Goal: Task Accomplishment & Management: Manage account settings

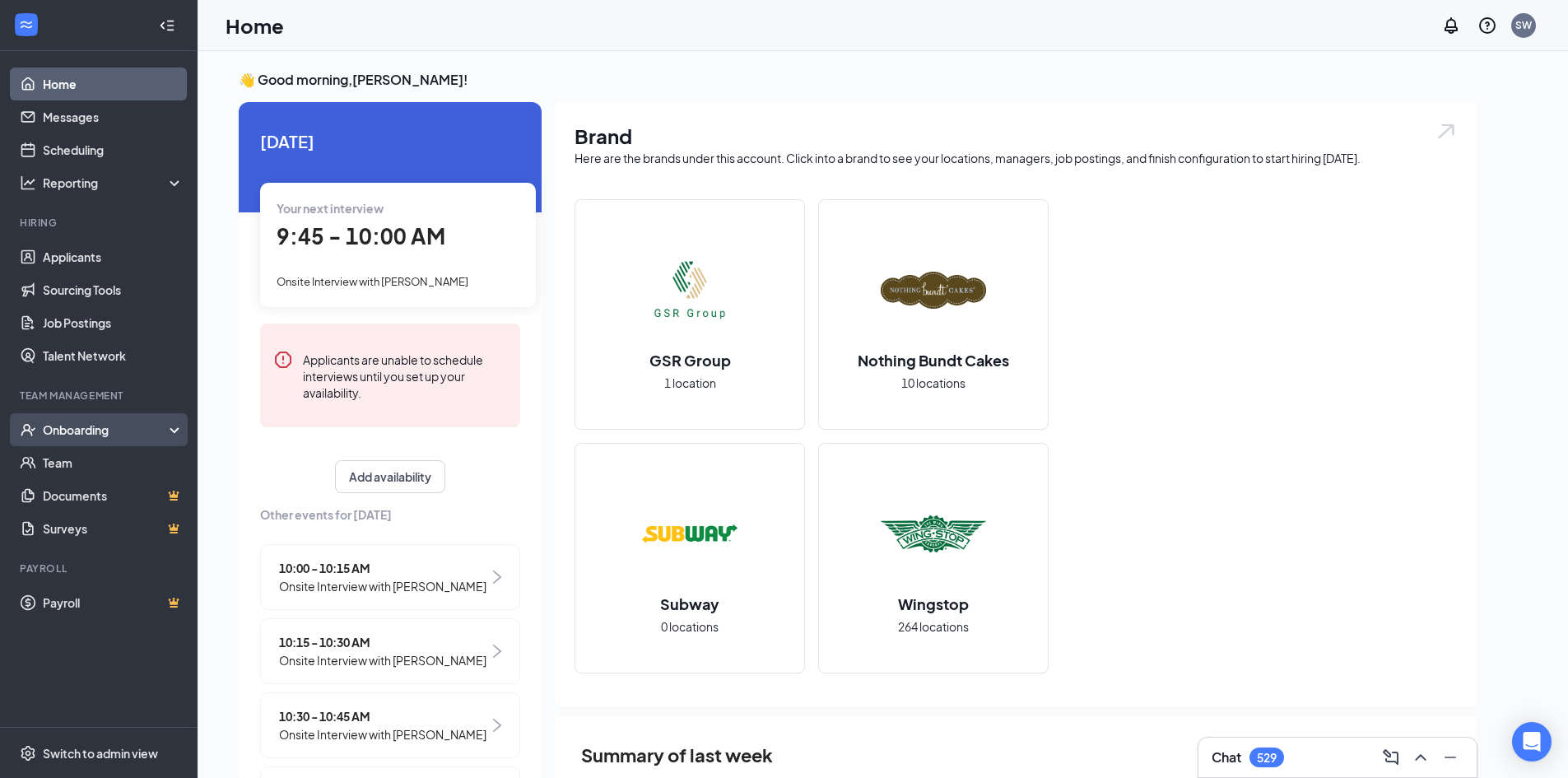
click at [85, 432] on div "Onboarding" at bounding box center [106, 430] width 127 height 17
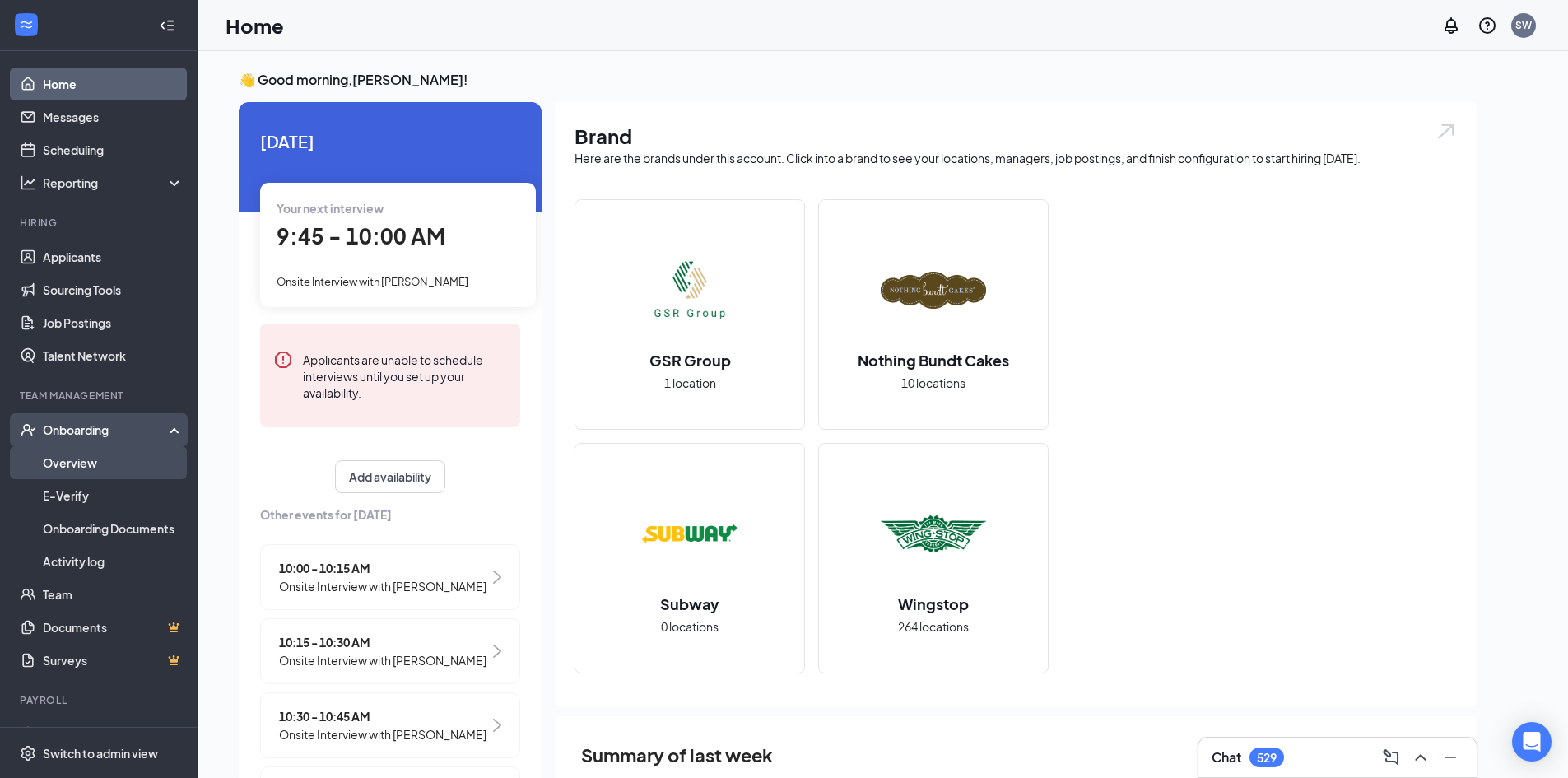
click at [89, 472] on link "Overview" at bounding box center [113, 463] width 141 height 33
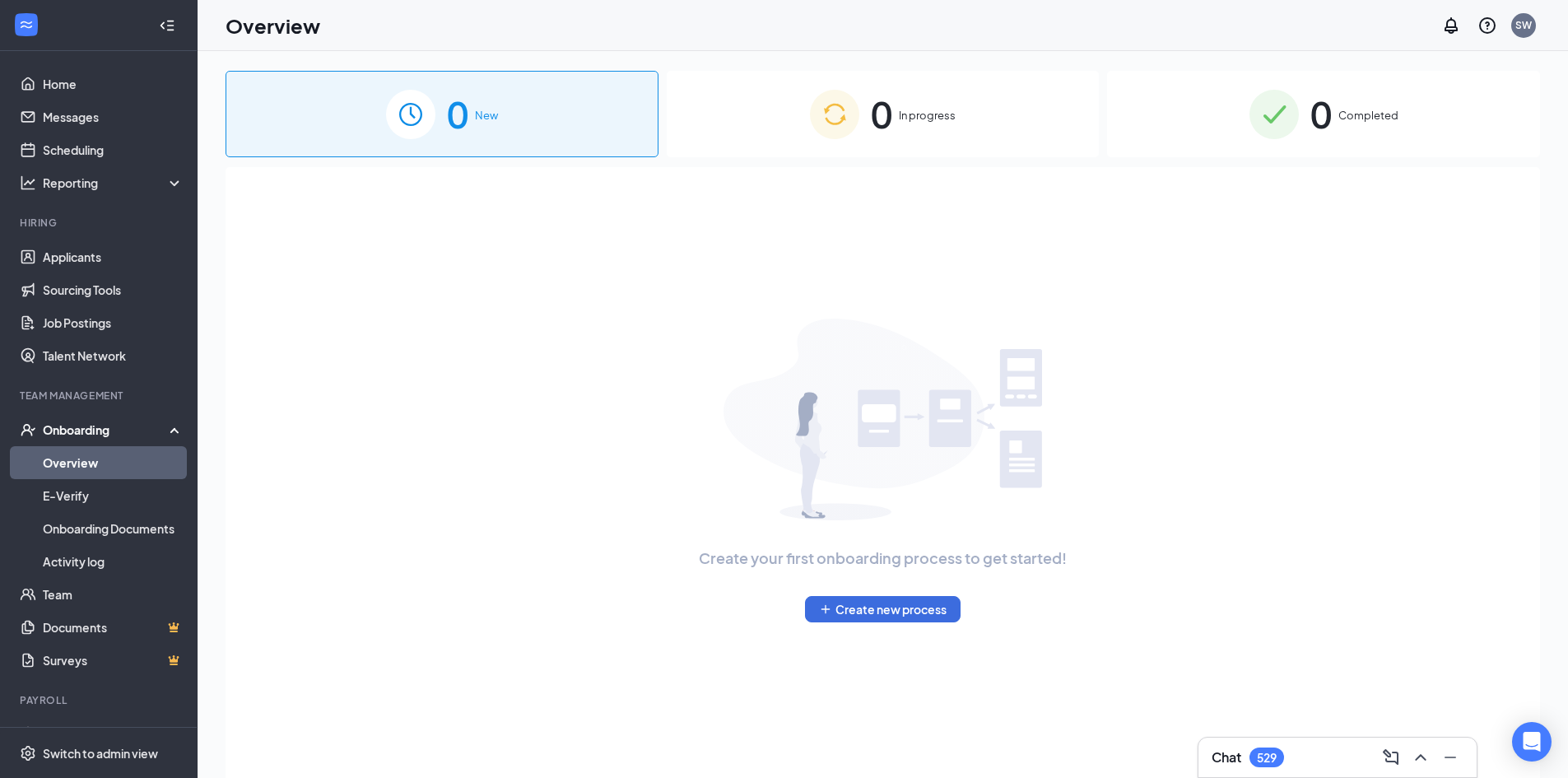
click at [1364, 109] on span "Completed" at bounding box center [1369, 115] width 60 height 17
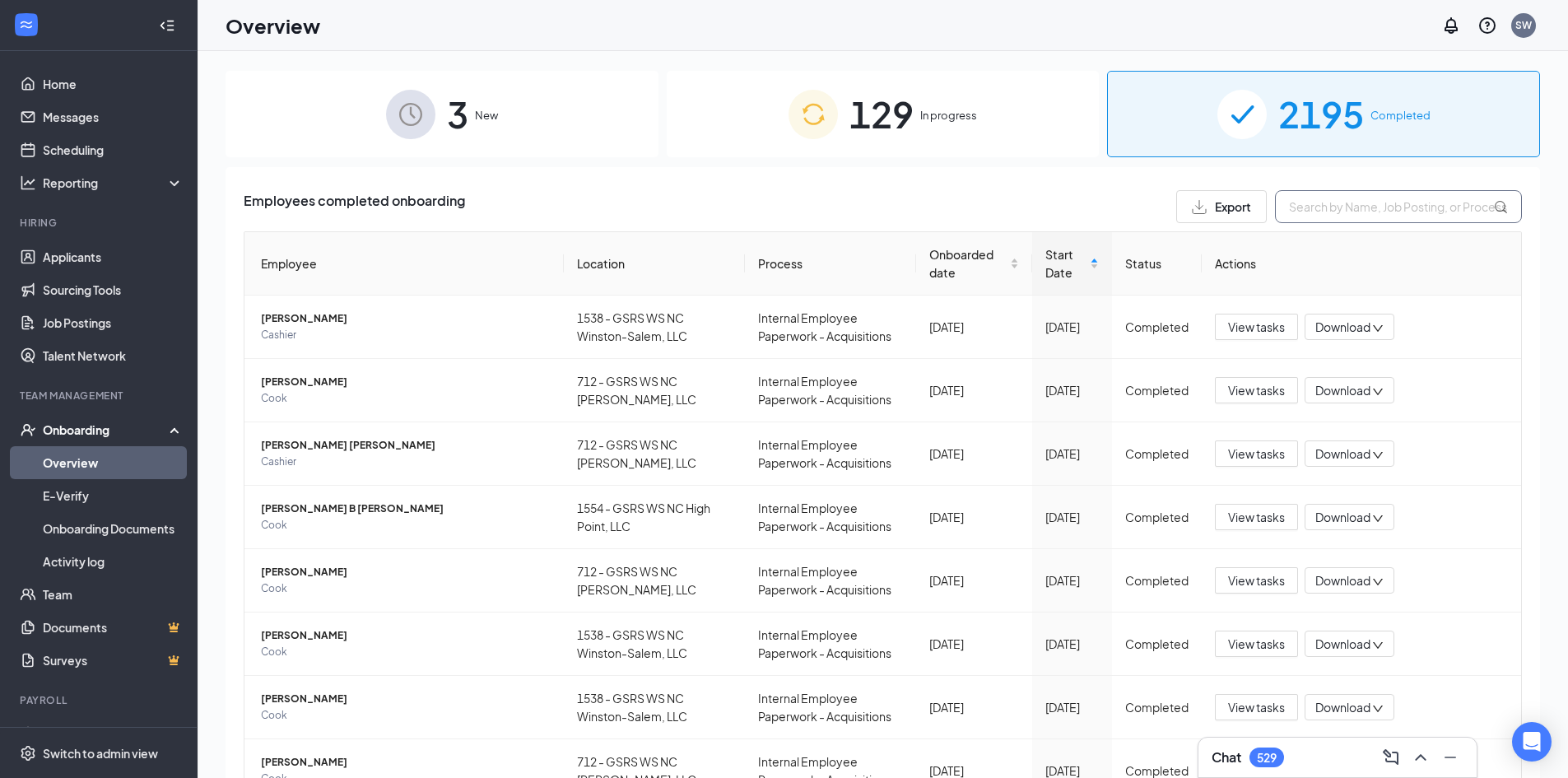
click at [1330, 198] on input "text" at bounding box center [1398, 207] width 247 height 33
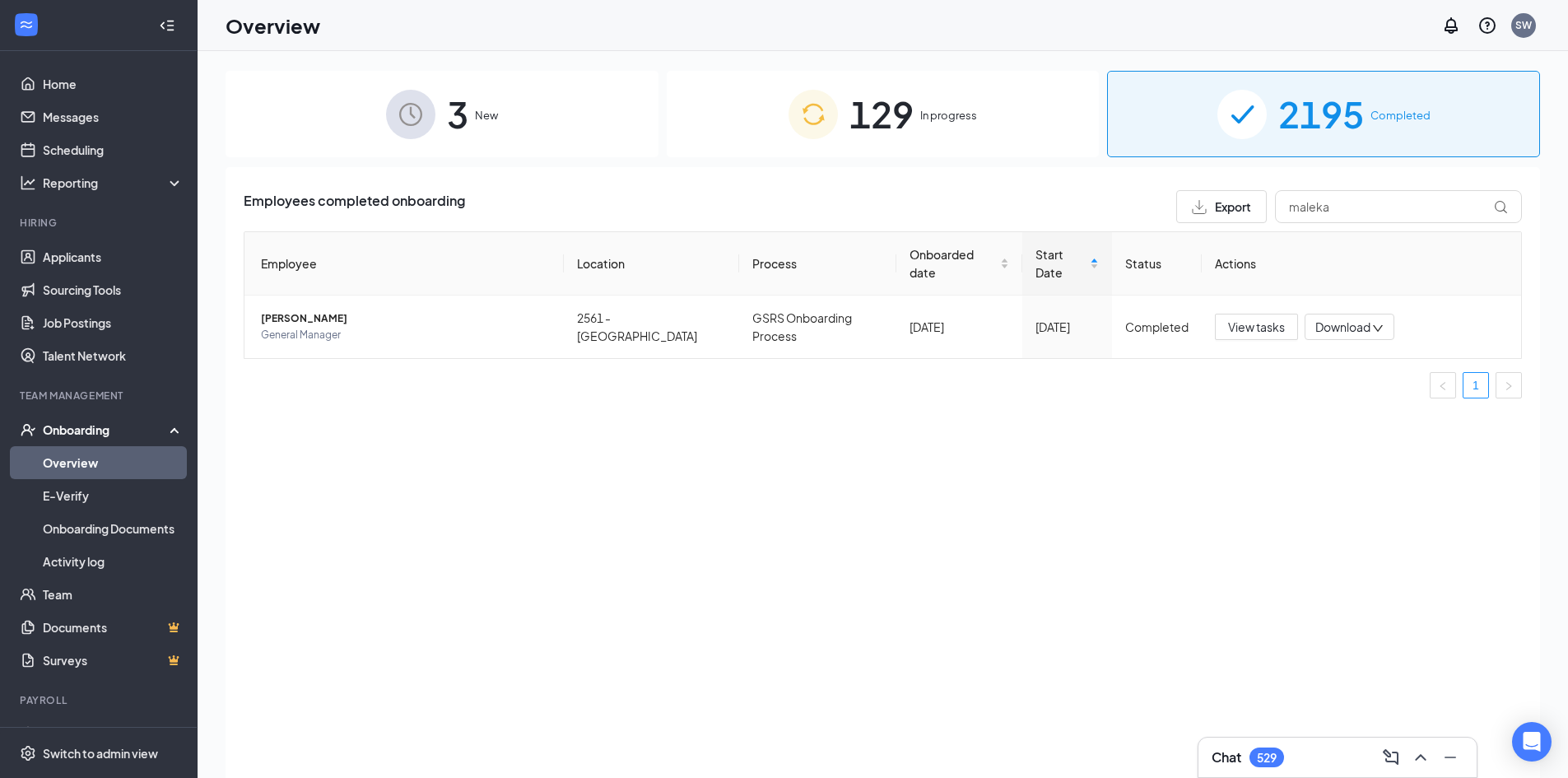
click at [1104, 584] on div "Employees completed onboarding Export maleka Employee Location Process Onboarde…" at bounding box center [883, 493] width 1315 height 652
click at [1338, 215] on input "maleka" at bounding box center [1398, 207] width 247 height 33
type input "[PERSON_NAME]"
click at [1250, 322] on span "View tasks" at bounding box center [1257, 327] width 57 height 18
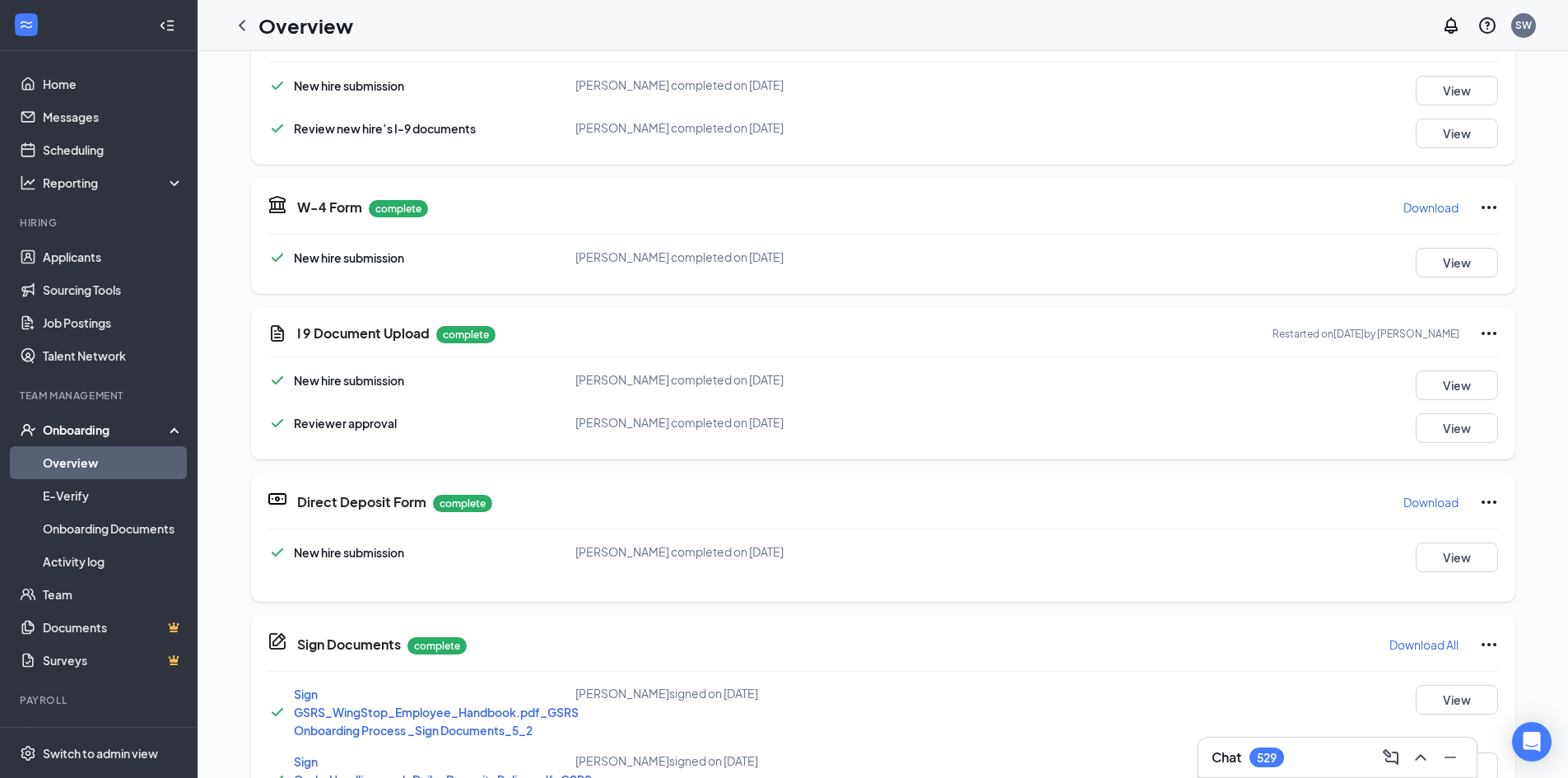
scroll to position [425, 0]
click at [1461, 549] on button "View" at bounding box center [1456, 556] width 82 height 30
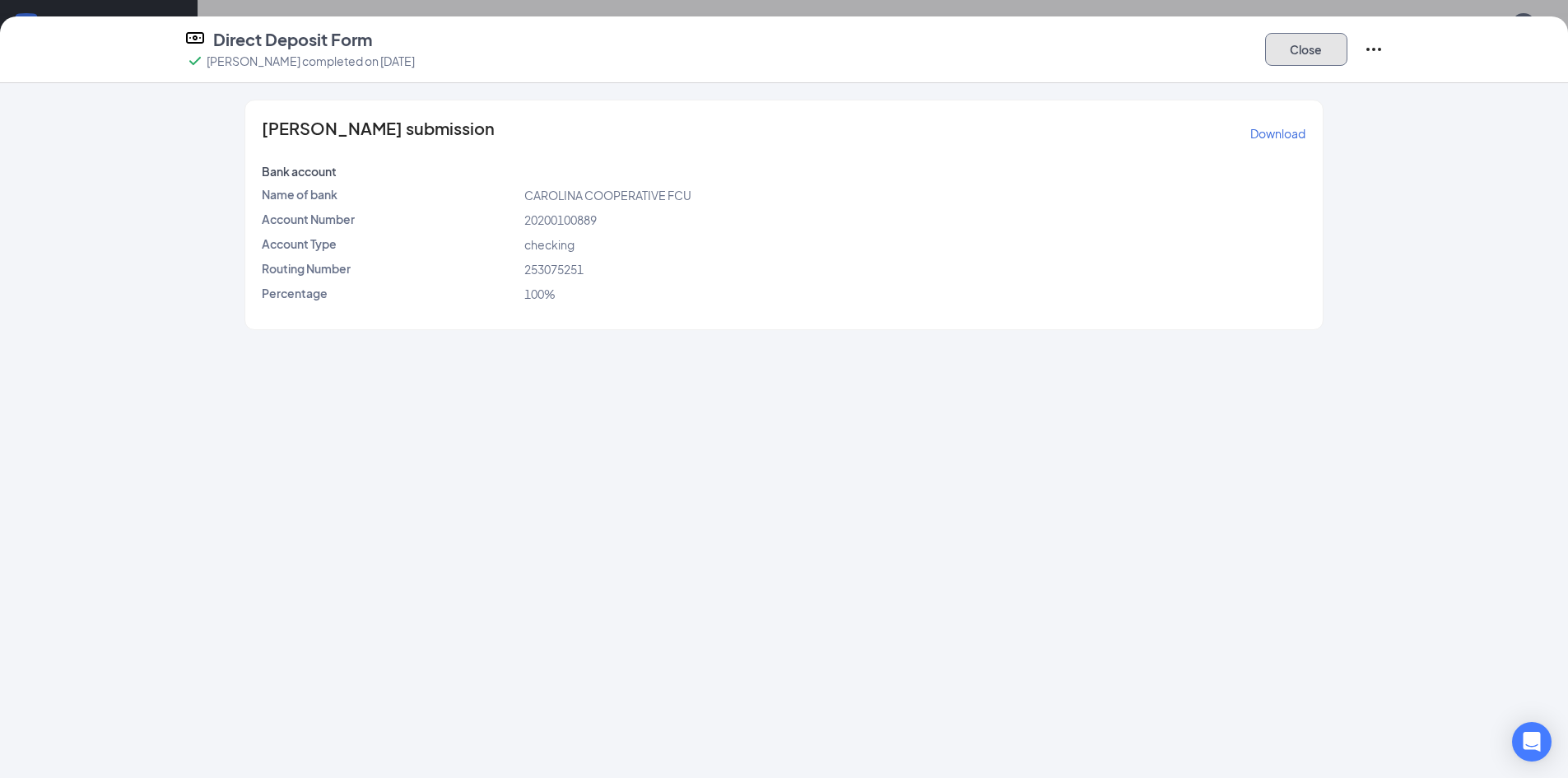
click at [1313, 49] on button "Close" at bounding box center [1306, 50] width 82 height 33
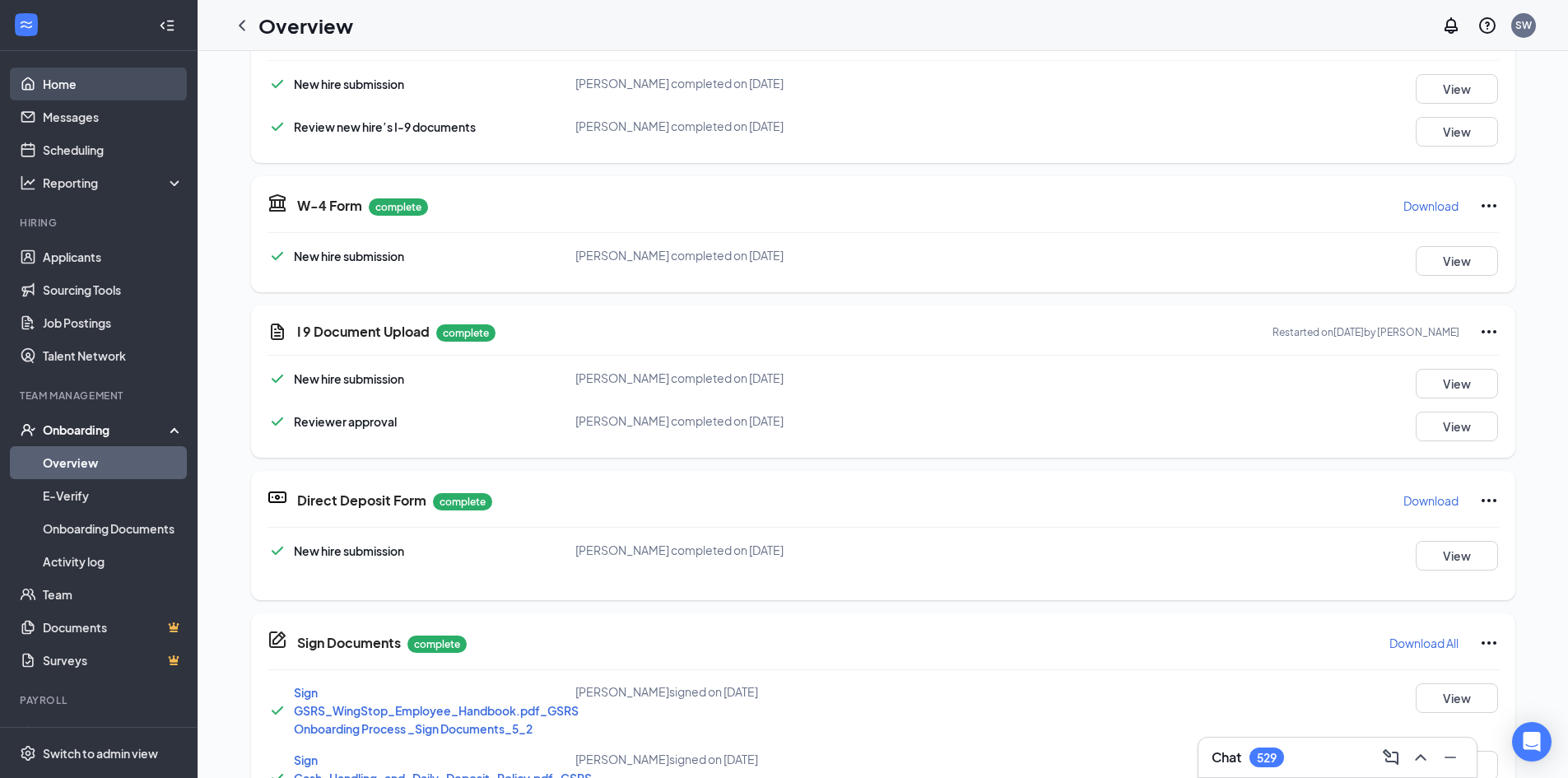
click at [59, 90] on link "Home" at bounding box center [113, 84] width 141 height 33
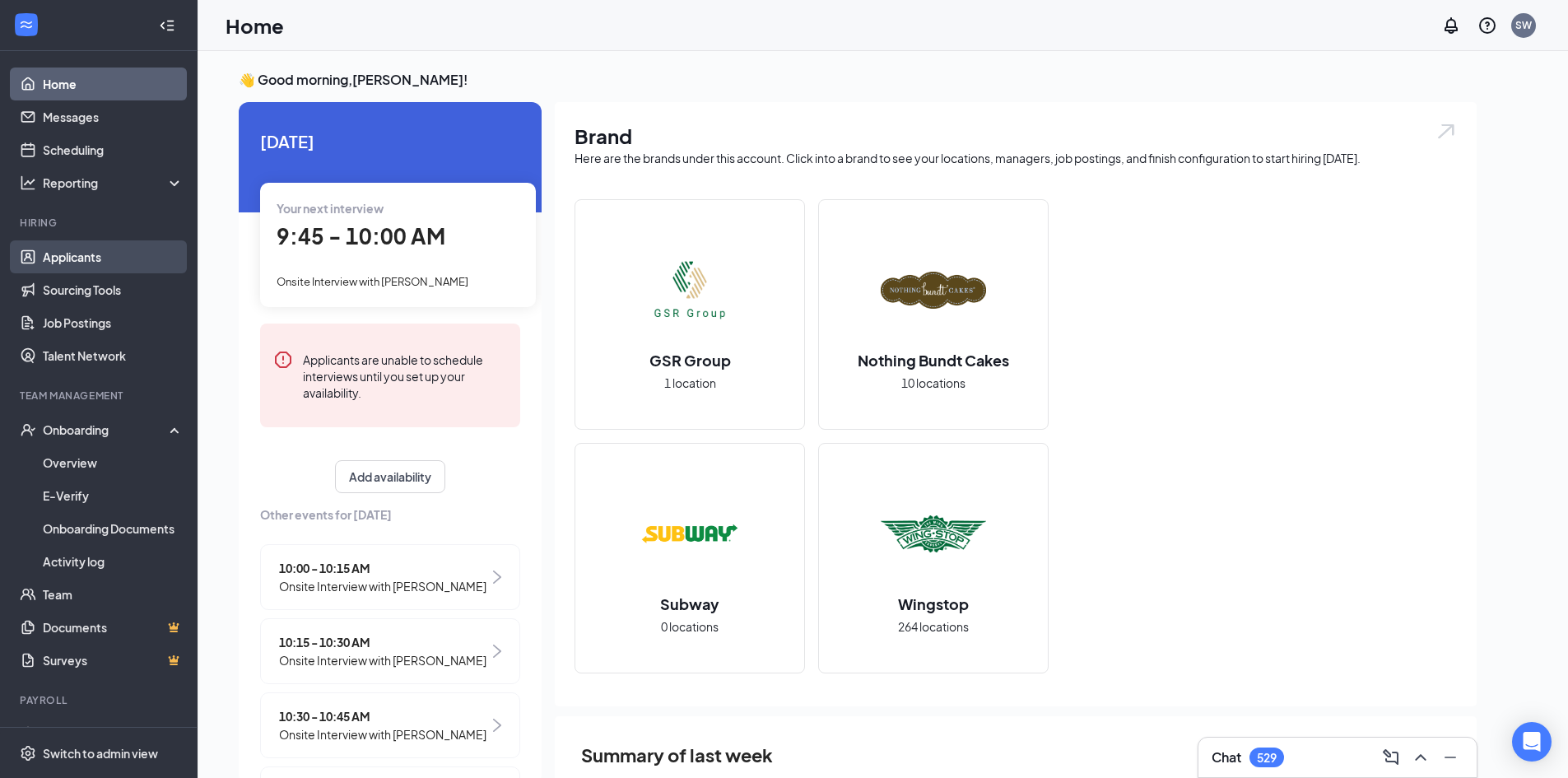
click at [71, 255] on link "Applicants" at bounding box center [113, 257] width 141 height 33
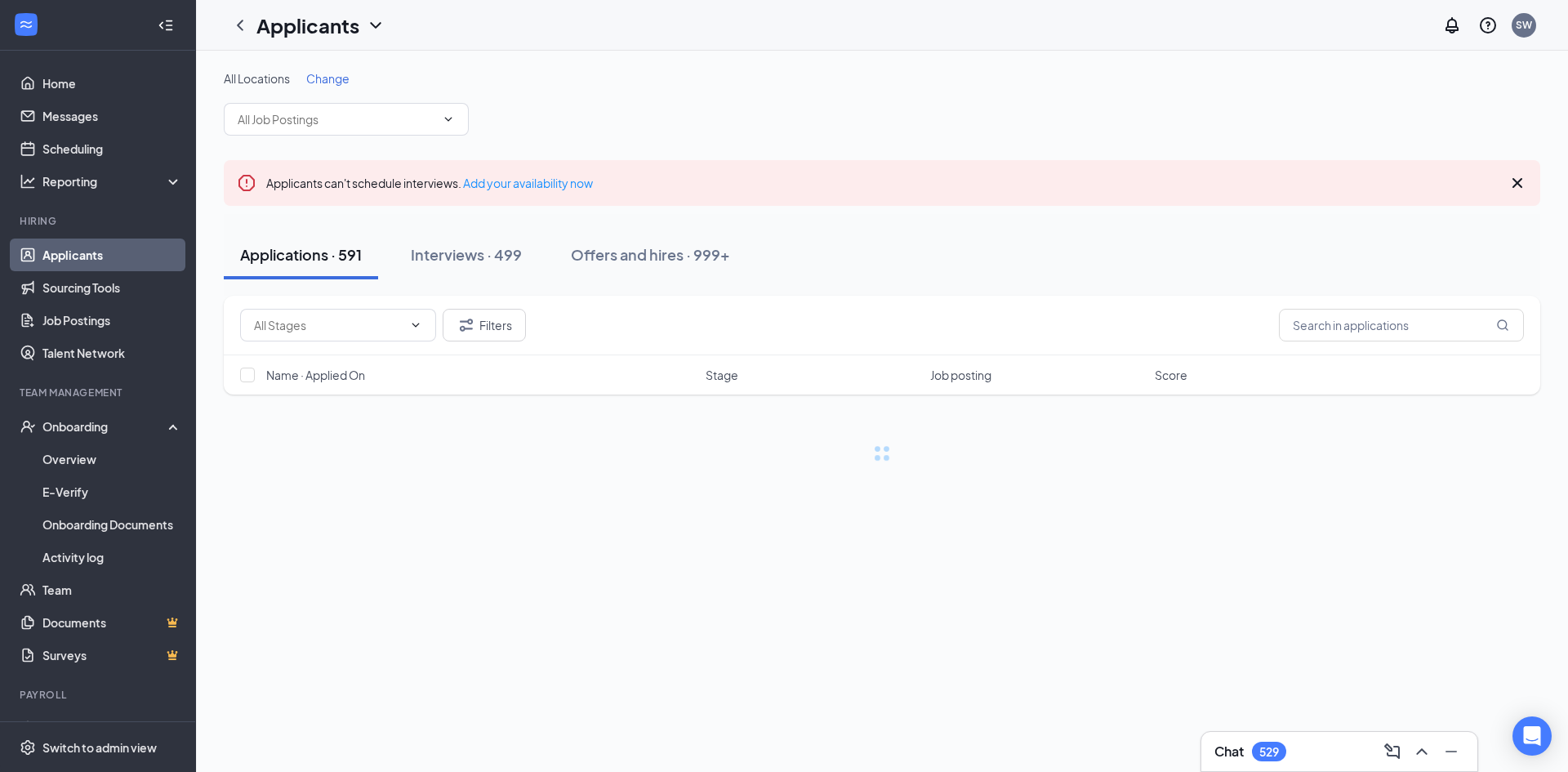
click at [337, 77] on span "Change" at bounding box center [328, 79] width 44 height 15
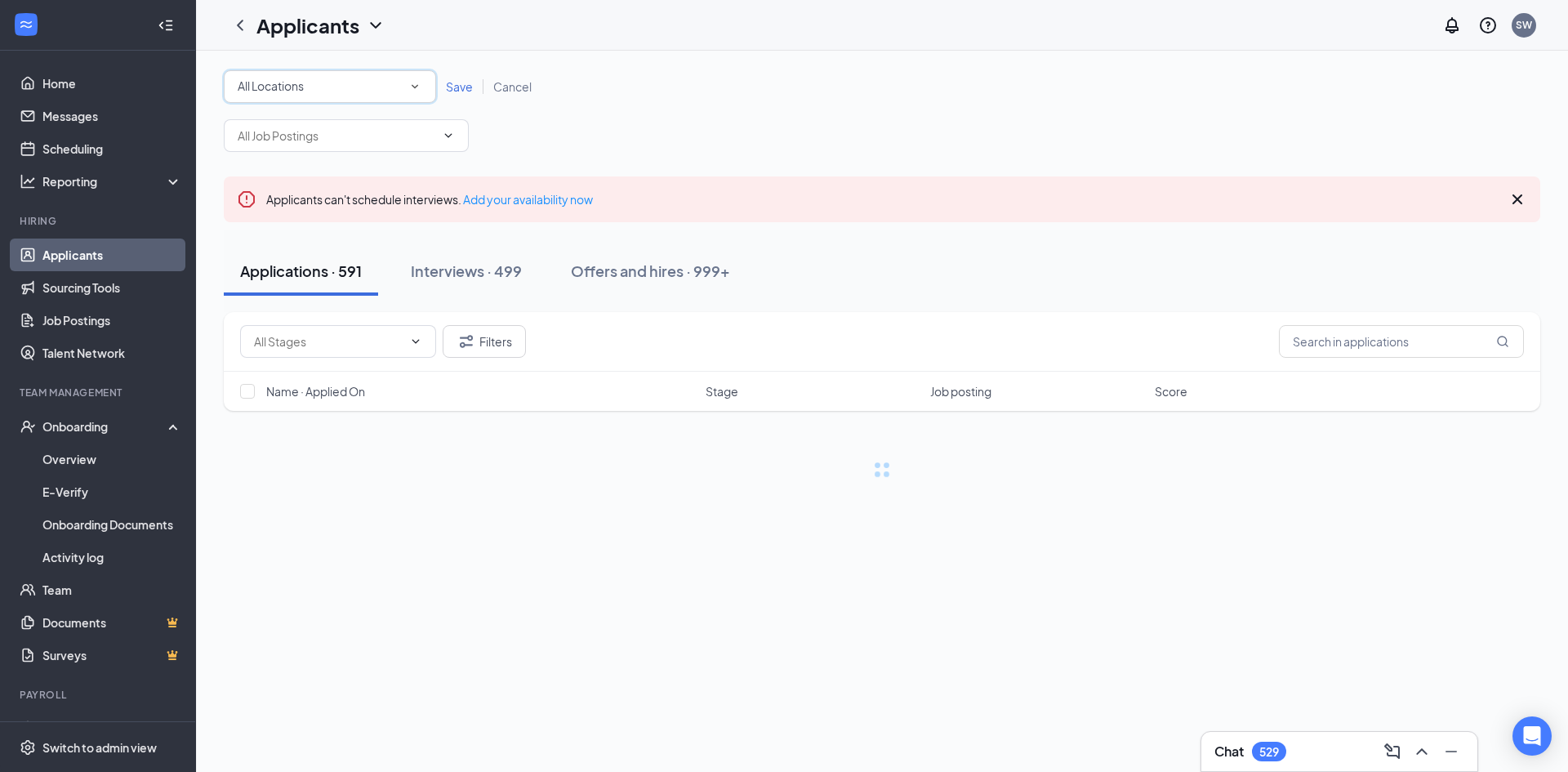
click at [317, 81] on div "All Locations" at bounding box center [330, 87] width 185 height 20
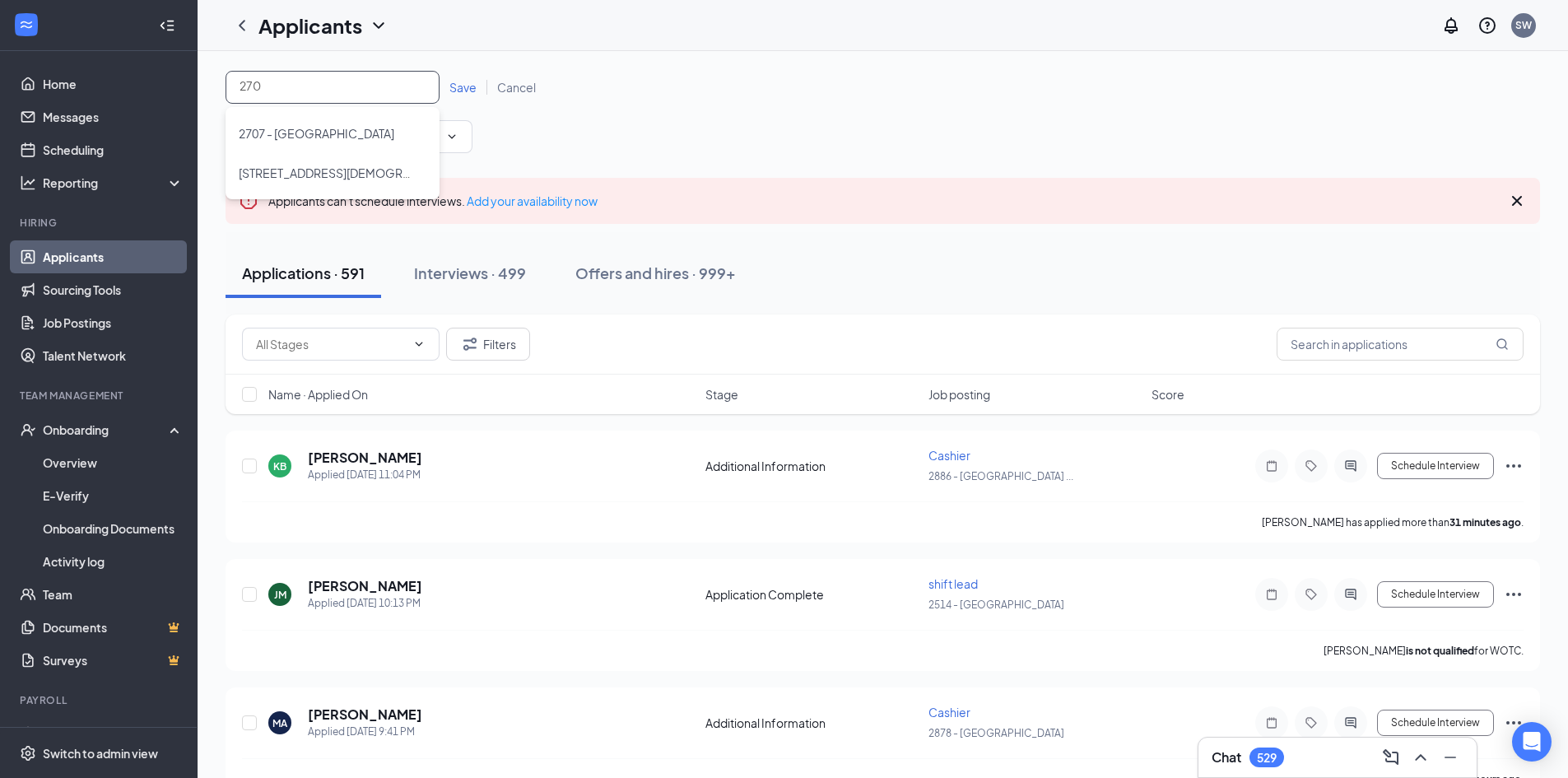
type input "2707"
click at [300, 127] on span "2707 - [GEOGRAPHIC_DATA]" at bounding box center [317, 133] width 156 height 15
click at [458, 89] on span "Save" at bounding box center [463, 88] width 27 height 15
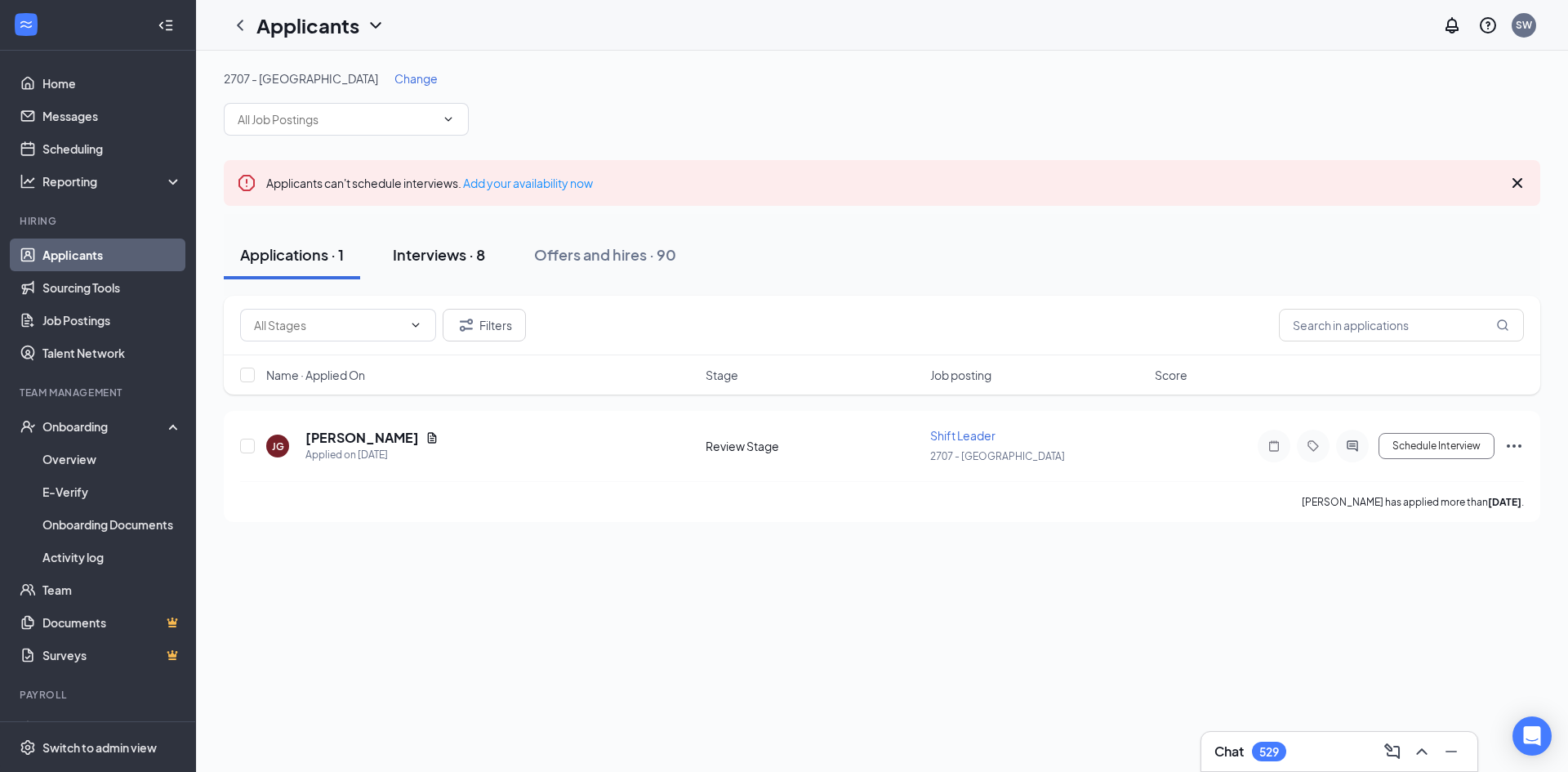
click at [475, 258] on div "Interviews · 8" at bounding box center [439, 255] width 92 height 21
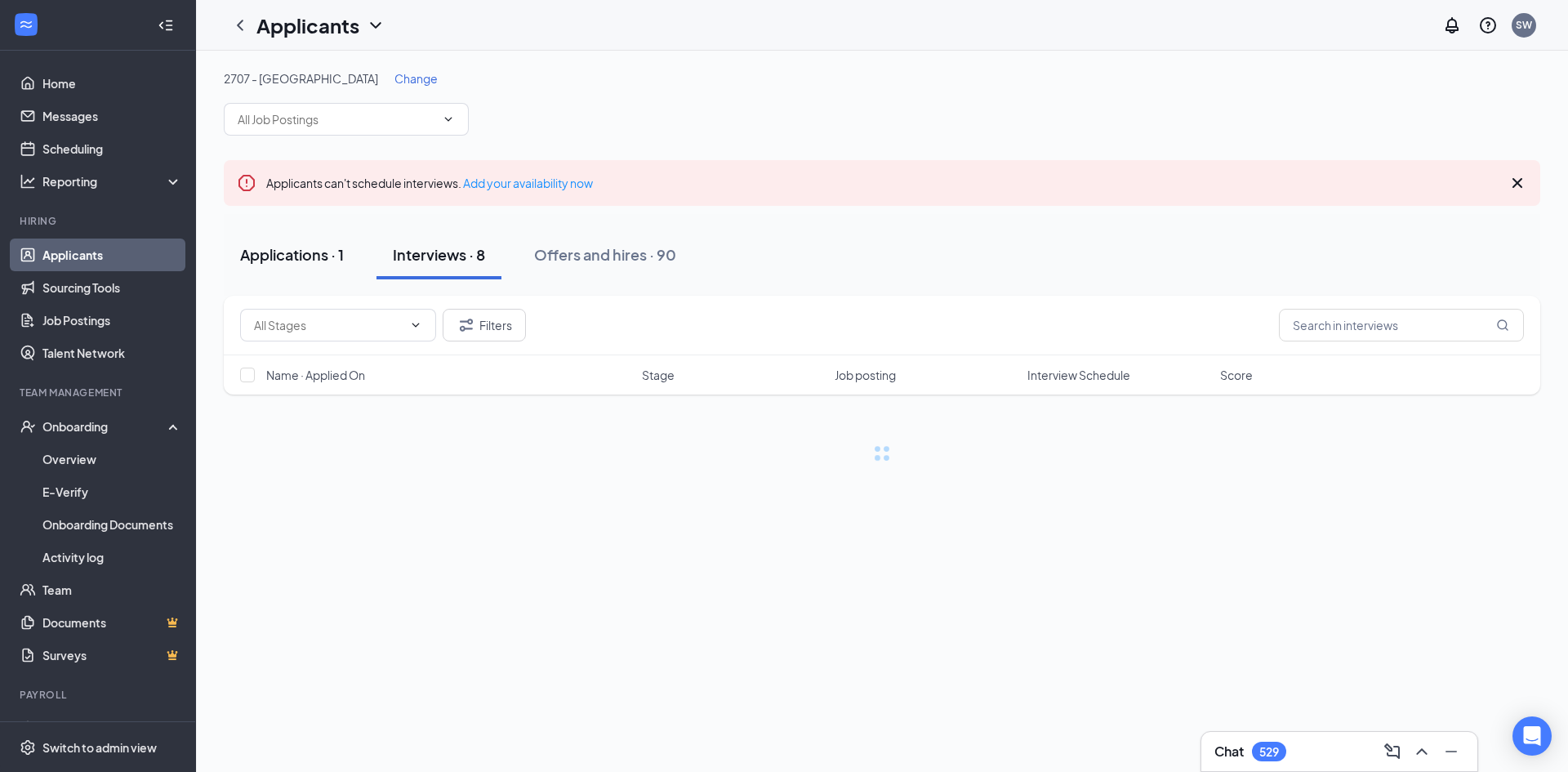
click at [307, 254] on div "Applications · 1" at bounding box center [292, 255] width 103 height 21
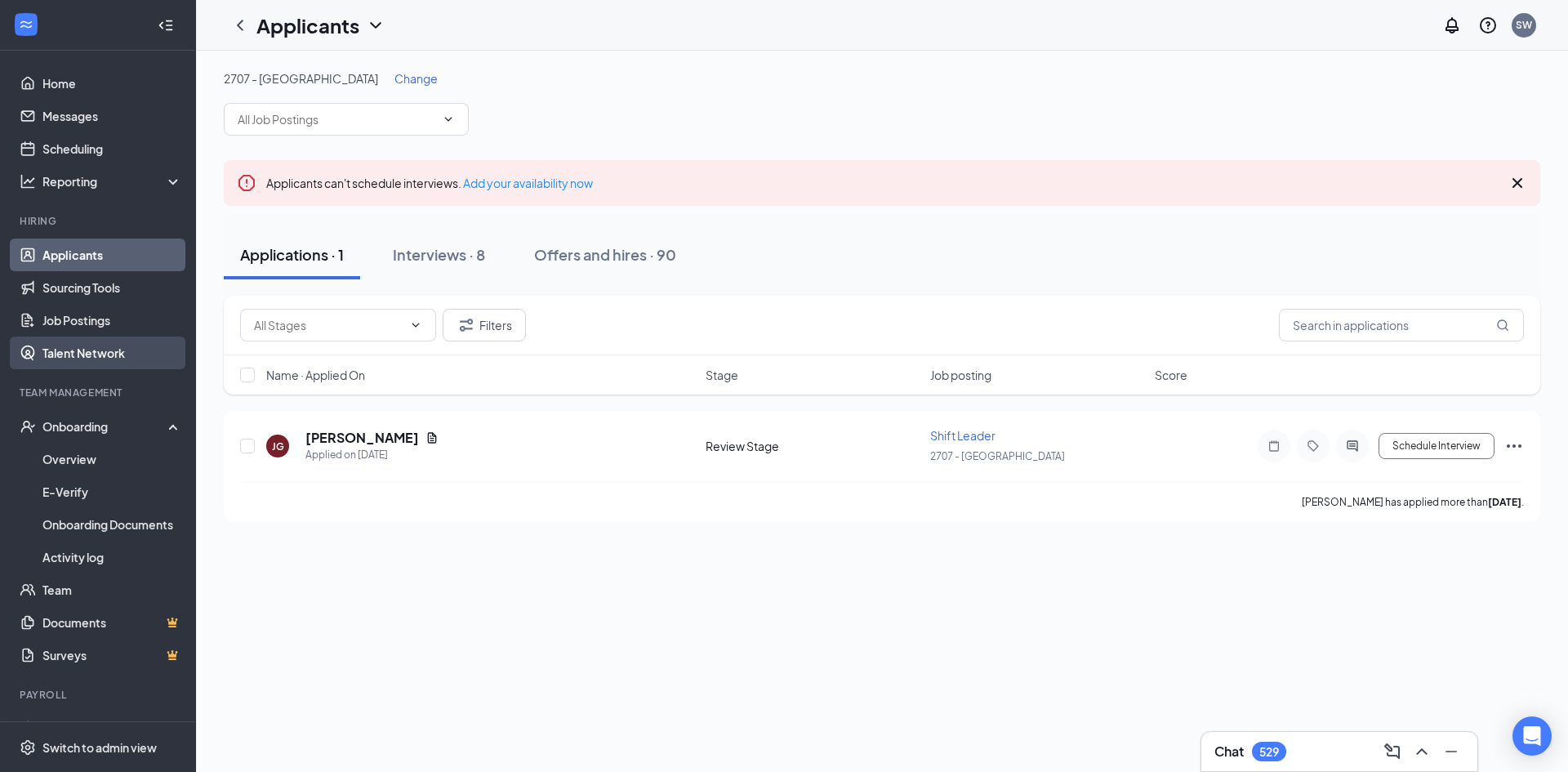
click at [66, 357] on link "Talent Network" at bounding box center [112, 353] width 140 height 33
